Goal: Find specific page/section: Find specific page/section

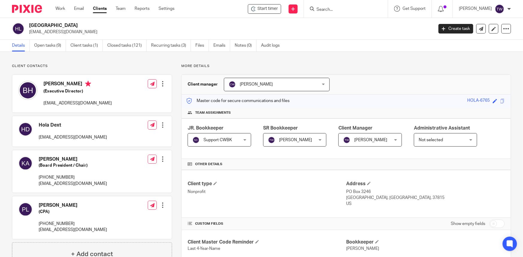
click at [99, 9] on link "Clients" at bounding box center [100, 9] width 14 height 6
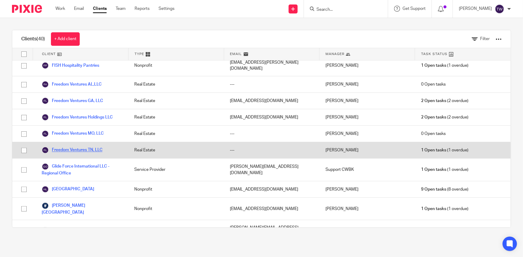
scroll to position [245, 0]
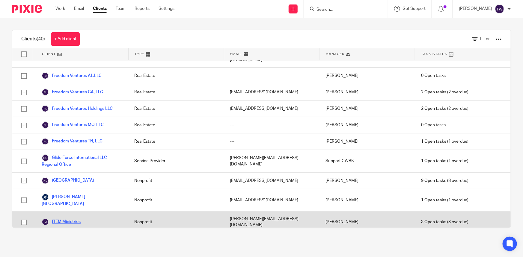
click at [70, 219] on link "ITEM Ministries" at bounding box center [61, 222] width 39 height 7
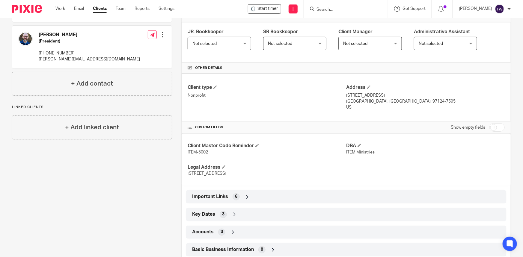
scroll to position [109, 0]
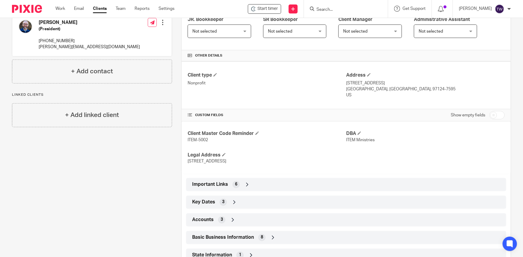
click at [244, 184] on icon at bounding box center [247, 185] width 6 height 6
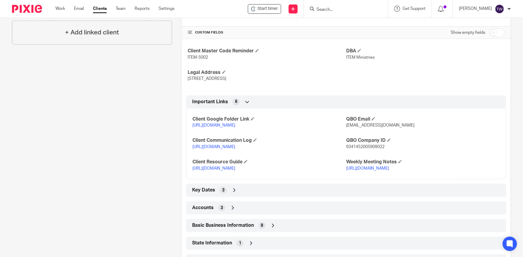
scroll to position [218, 0]
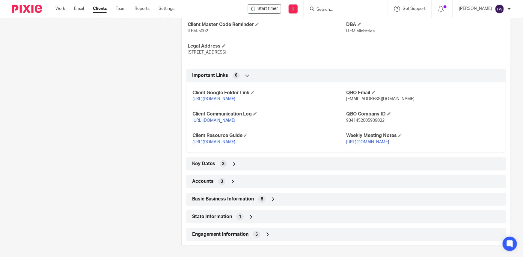
click at [225, 123] on link "https://docs.google.com/document/d/1_j3yNlMfg8xAQacr0KN9Ut5n9bklO3iCBSarHGEukW0…" at bounding box center [213, 121] width 43 height 4
